Goal: Information Seeking & Learning: Check status

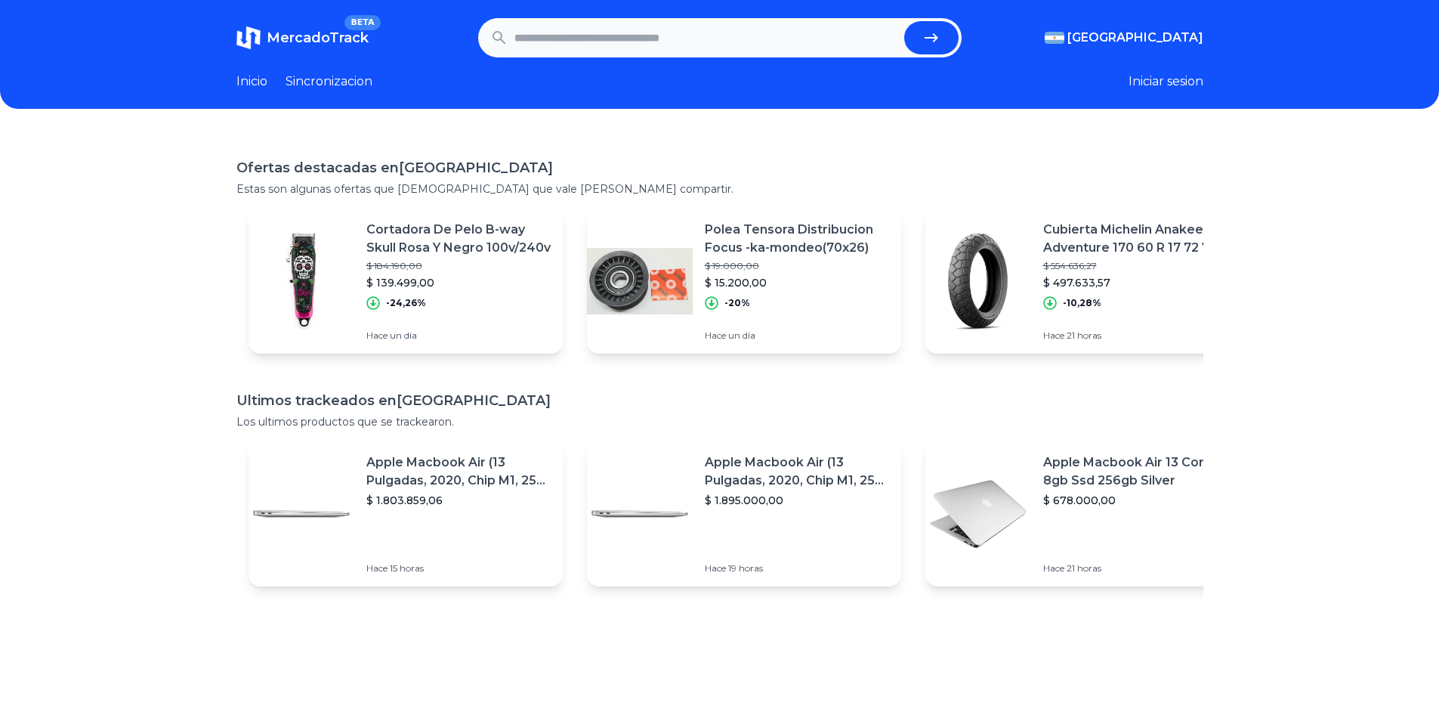
click at [565, 39] on input "text" at bounding box center [706, 37] width 384 height 33
type input "**********"
click at [904, 21] on button "submit" at bounding box center [931, 37] width 54 height 33
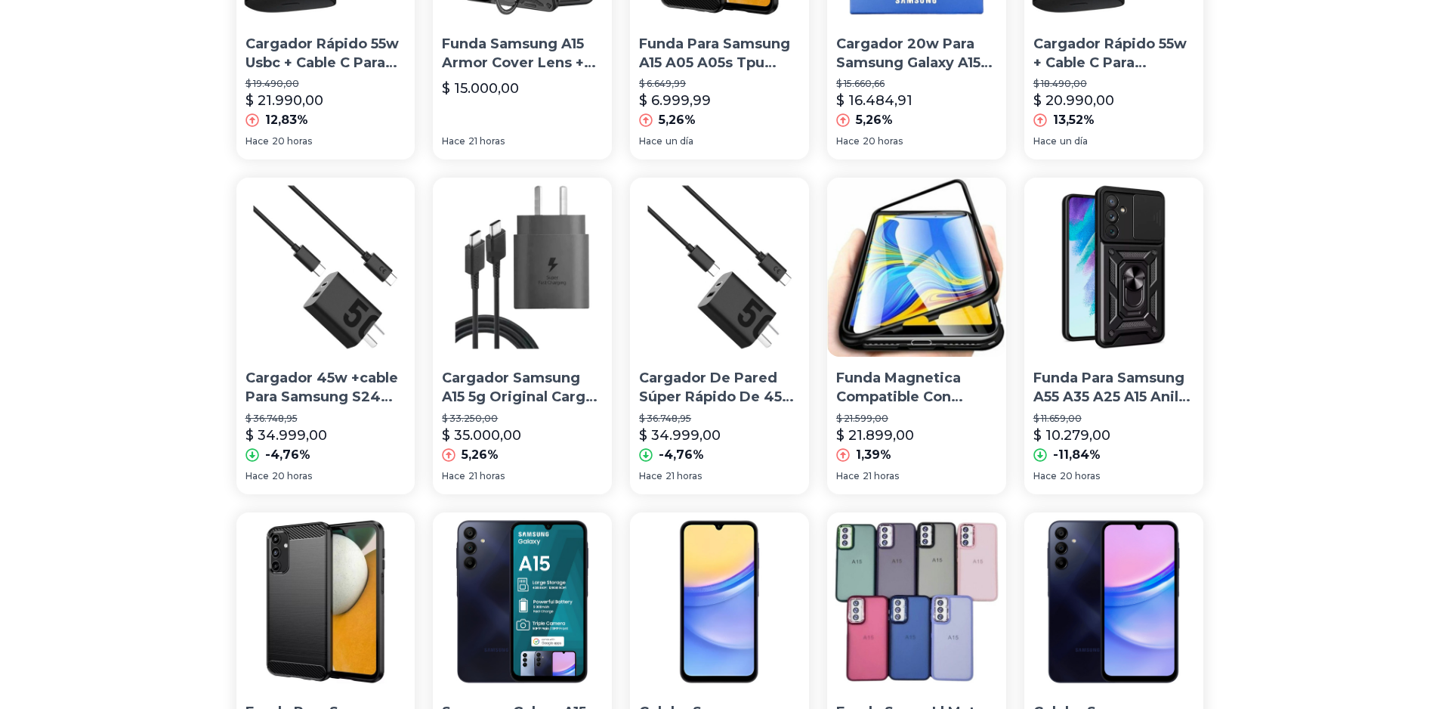
scroll to position [529, 0]
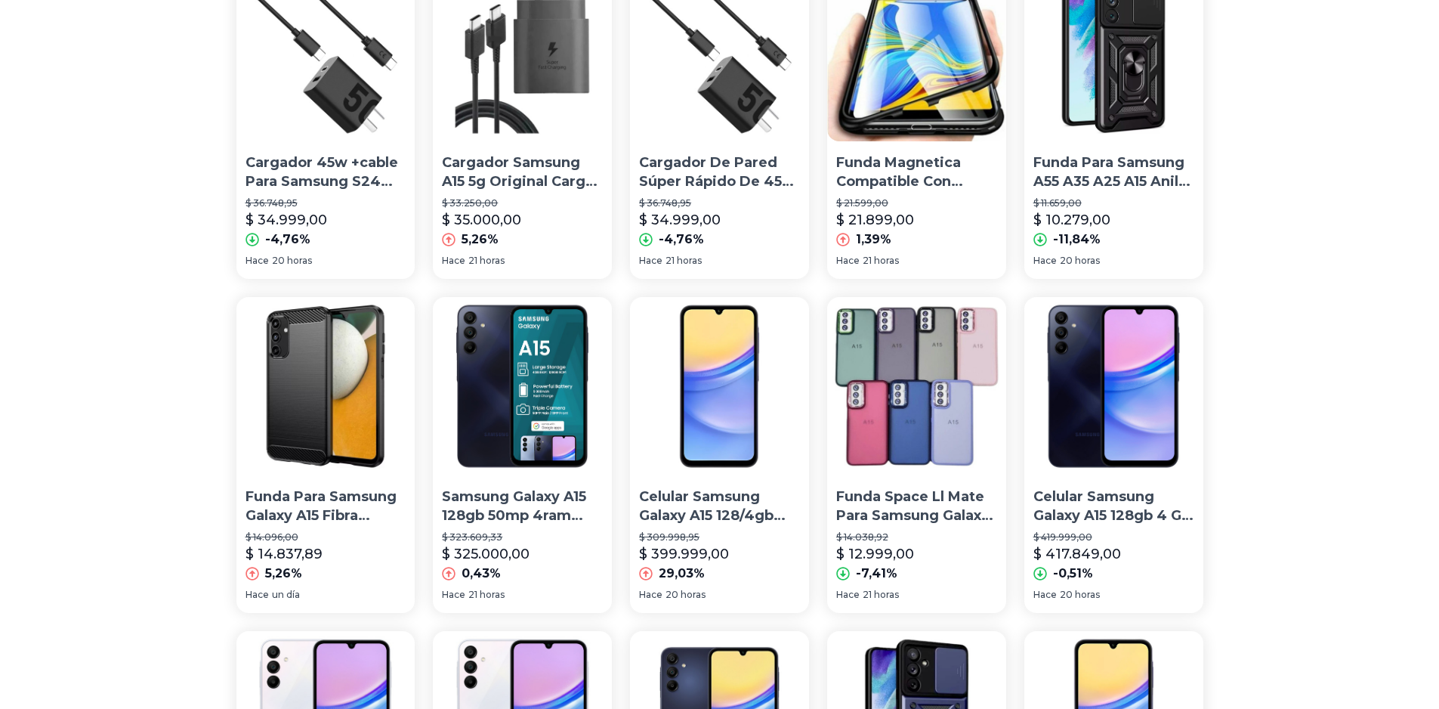
click at [718, 394] on img at bounding box center [719, 386] width 179 height 179
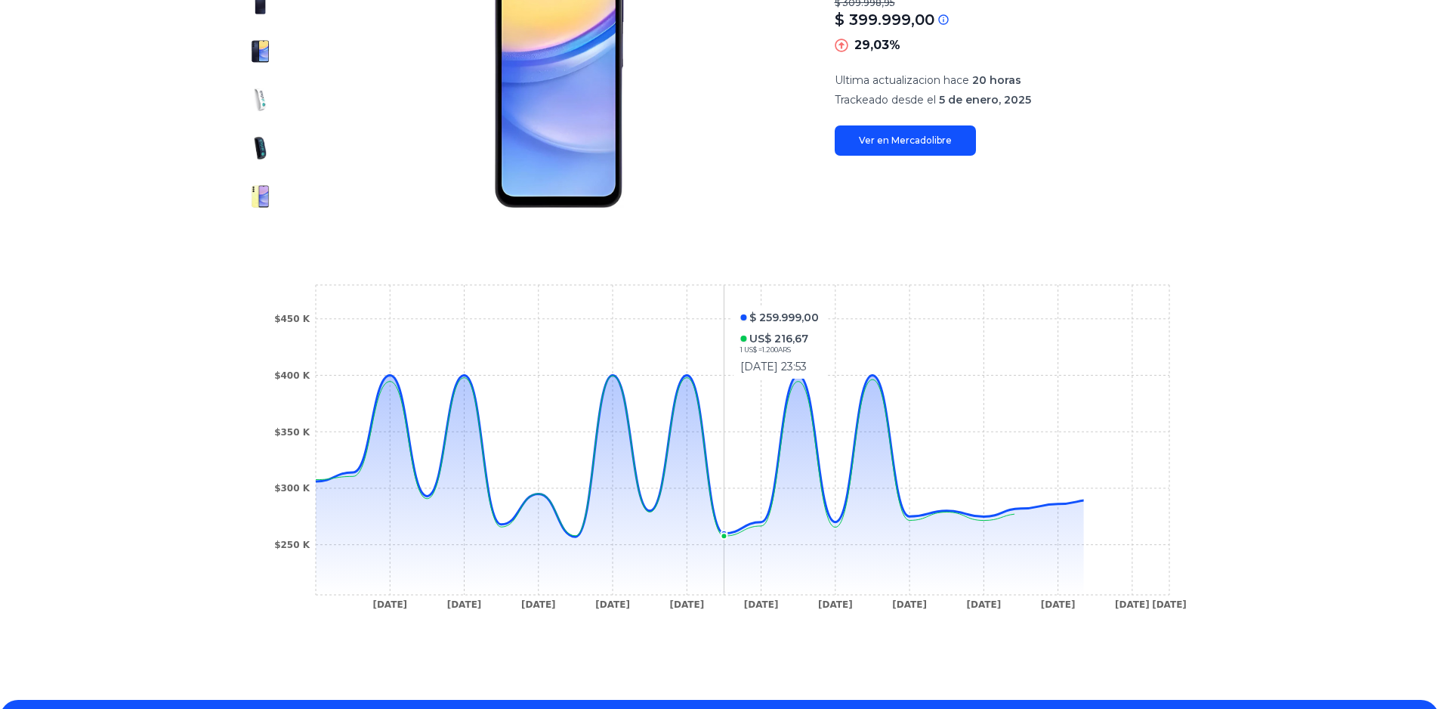
scroll to position [302, 0]
